Goal: Information Seeking & Learning: Find specific fact

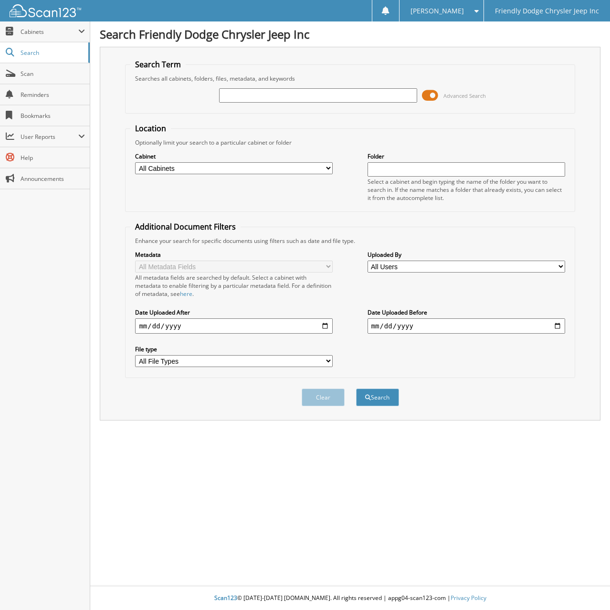
click at [244, 99] on input "text" at bounding box center [317, 95] width 197 height 14
type input "6078282"
click at [356, 388] on button "Search" at bounding box center [377, 397] width 43 height 18
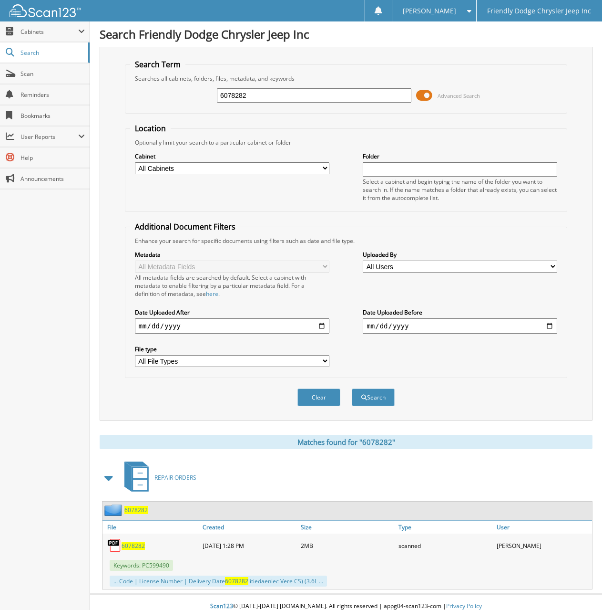
click at [141, 544] on span "6078282" at bounding box center [133, 545] width 23 height 8
drag, startPoint x: 259, startPoint y: 96, endPoint x: 167, endPoint y: 96, distance: 92.1
click at [167, 96] on div "6078282 Advanced Search" at bounding box center [346, 96] width 433 height 26
type input "6077921"
click at [352, 388] on button "Search" at bounding box center [373, 397] width 43 height 18
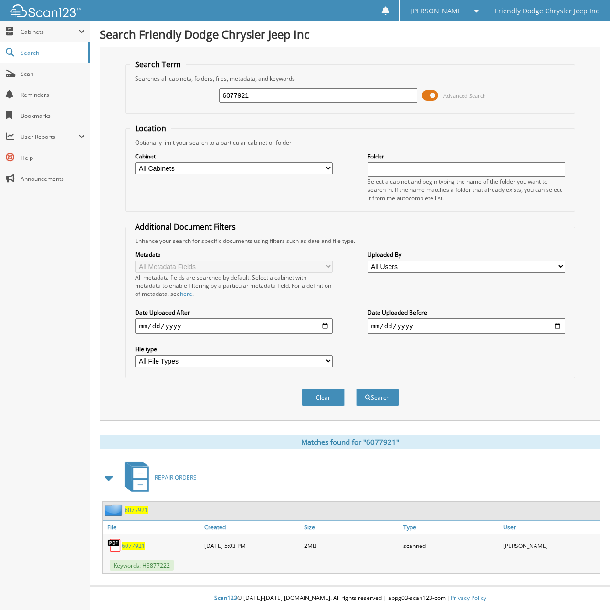
click at [132, 543] on span "6077921" at bounding box center [133, 545] width 23 height 8
click at [132, 547] on span "6077921" at bounding box center [133, 545] width 23 height 8
drag, startPoint x: 255, startPoint y: 94, endPoint x: 155, endPoint y: 100, distance: 100.8
click at [155, 100] on div "6077921 Advanced Search" at bounding box center [349, 96] width 439 height 26
type input "6078652"
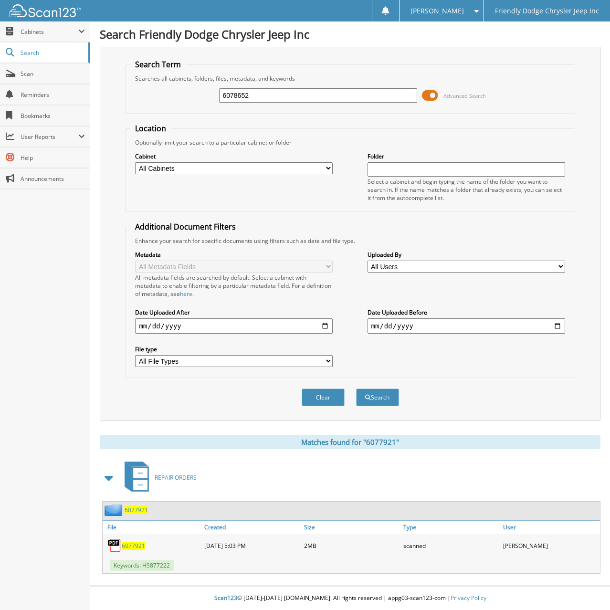
click at [356, 388] on button "Search" at bounding box center [377, 397] width 43 height 18
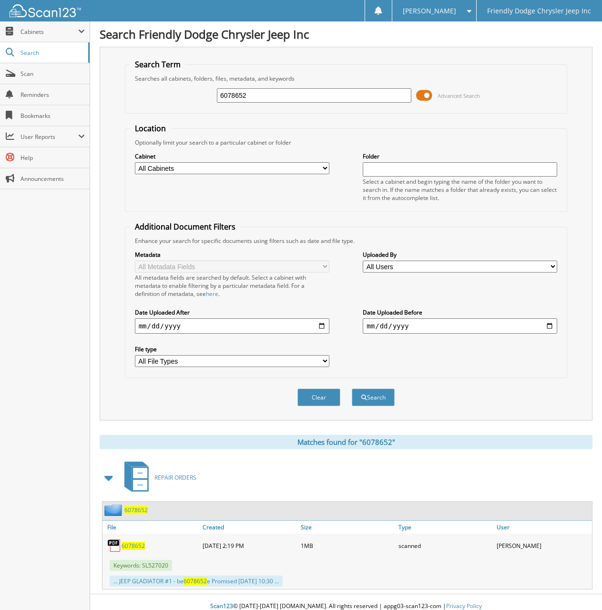
click at [129, 542] on span "6078652" at bounding box center [133, 545] width 23 height 8
drag, startPoint x: 247, startPoint y: 94, endPoint x: 162, endPoint y: 94, distance: 84.9
click at [162, 94] on div "6078652 Advanced Search" at bounding box center [346, 96] width 433 height 26
type input "6078570"
click at [352, 388] on button "Search" at bounding box center [373, 397] width 43 height 18
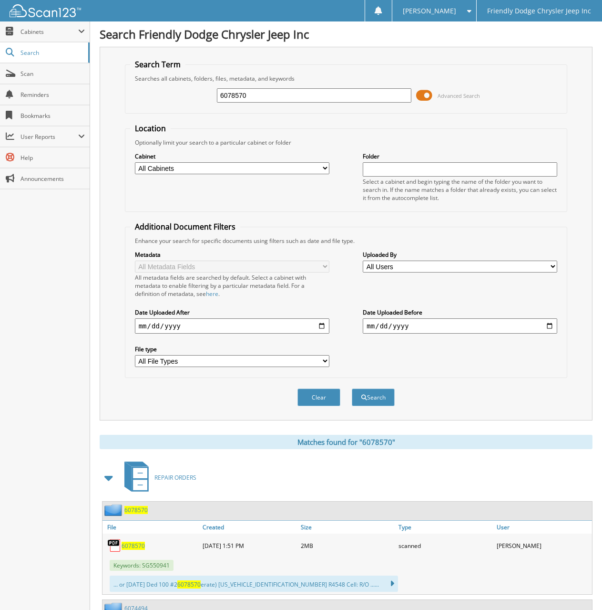
click at [139, 545] on span "6078570" at bounding box center [133, 545] width 23 height 8
click at [60, 339] on div "Close Cabinets My Company Email Addresses Search Scan" at bounding box center [45, 315] width 90 height 588
click at [62, 389] on div "Close Cabinets My Company Email Addresses Search Scan" at bounding box center [45, 315] width 90 height 588
drag, startPoint x: 257, startPoint y: 94, endPoint x: 143, endPoint y: 94, distance: 113.5
click at [143, 94] on div "6078570 Advanced Search" at bounding box center [346, 96] width 433 height 26
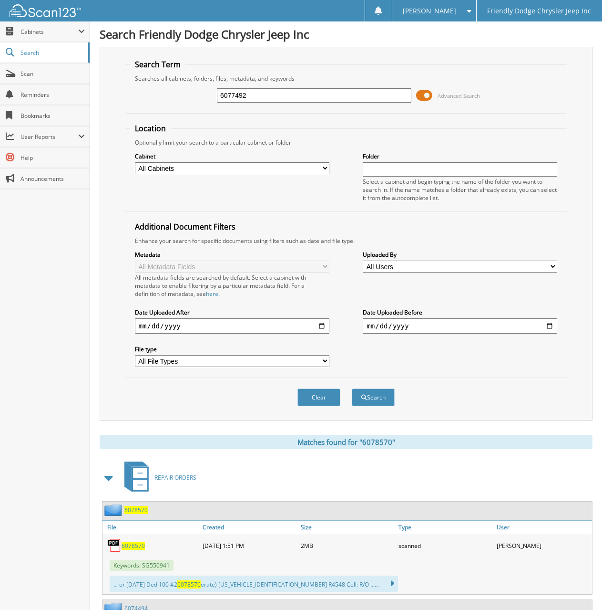
type input "6077492"
click at [352, 388] on button "Search" at bounding box center [373, 397] width 43 height 18
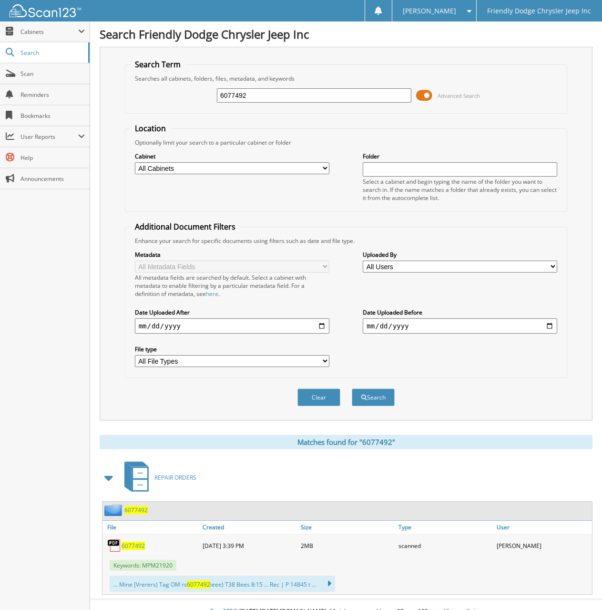
click at [130, 543] on span "6077492" at bounding box center [133, 545] width 23 height 8
click at [74, 339] on div "Close Cabinets My Company Email Addresses Search Scan" at bounding box center [45, 315] width 90 height 588
drag, startPoint x: 257, startPoint y: 96, endPoint x: 156, endPoint y: 96, distance: 100.6
click at [156, 96] on div "6077492 Advanced Search" at bounding box center [346, 96] width 433 height 26
type input "6078206"
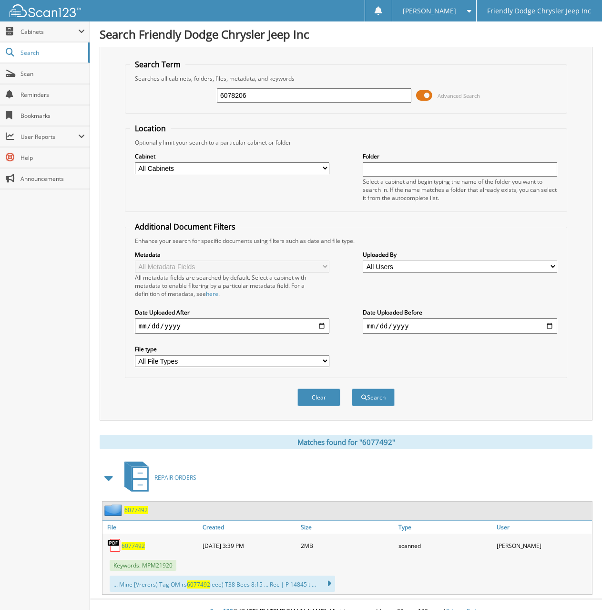
click at [352, 388] on button "Search" at bounding box center [373, 397] width 43 height 18
click at [134, 547] on span "6078206" at bounding box center [133, 545] width 23 height 8
click at [51, 400] on div "Close Cabinets My Company Email Addresses Search Scan" at bounding box center [45, 315] width 90 height 588
click at [28, 378] on div "Close Cabinets My Company Email Addresses Search Scan" at bounding box center [45, 315] width 90 height 588
